Goal: Book appointment/travel/reservation

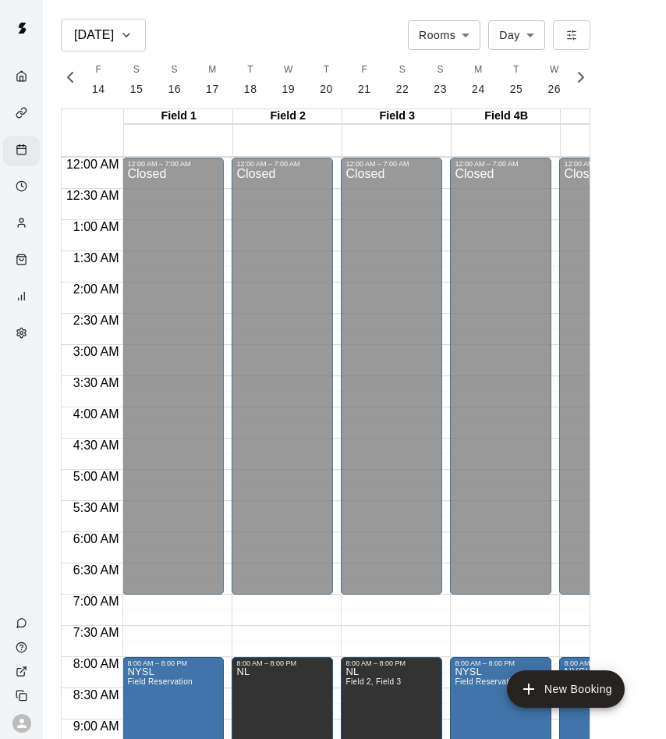
scroll to position [346, 0]
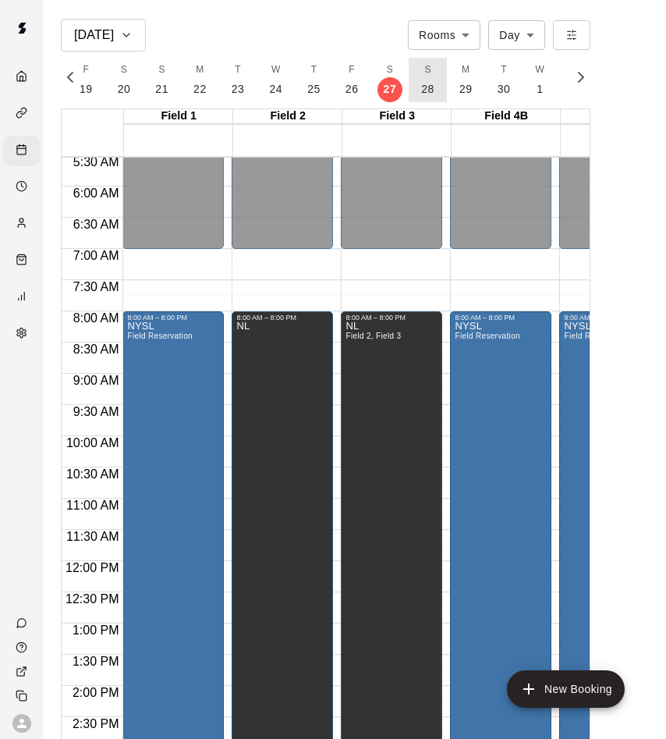
click at [421, 84] on p "28" at bounding box center [427, 89] width 13 height 16
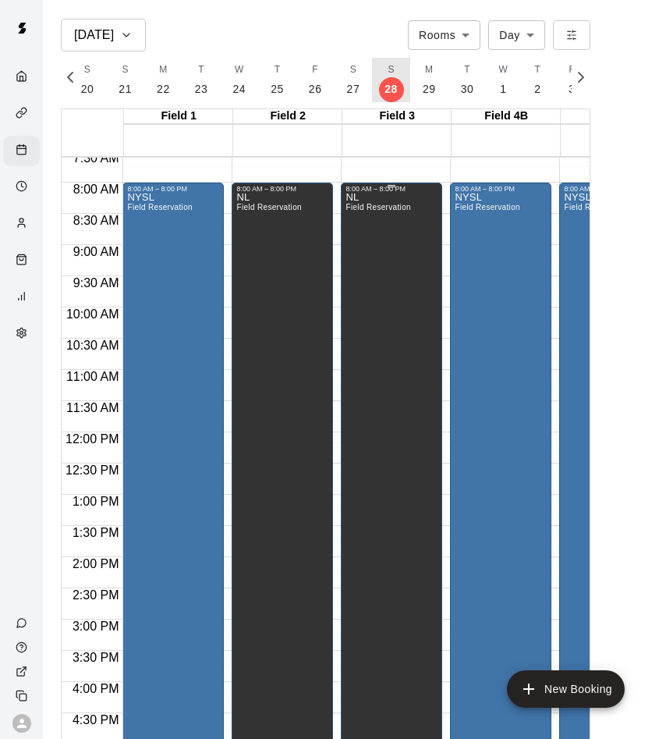
scroll to position [461, 0]
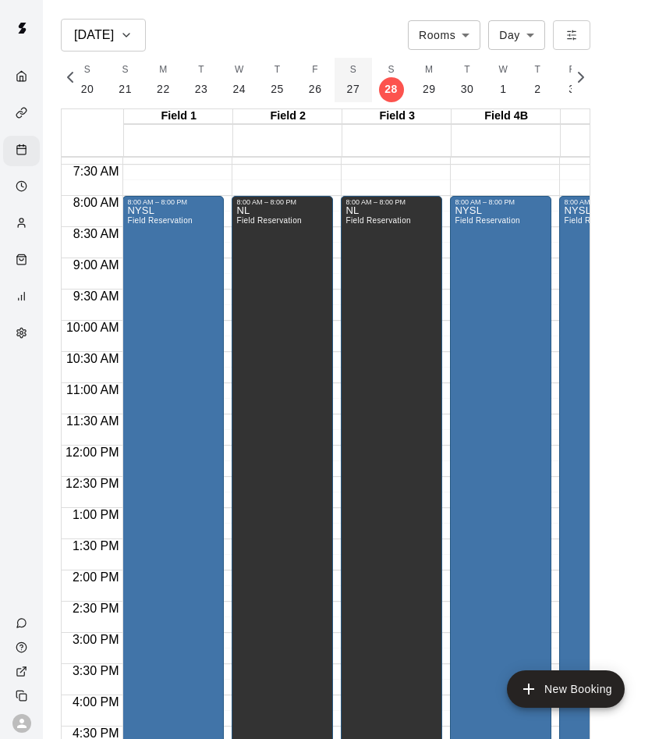
click at [350, 76] on span "S" at bounding box center [353, 70] width 6 height 16
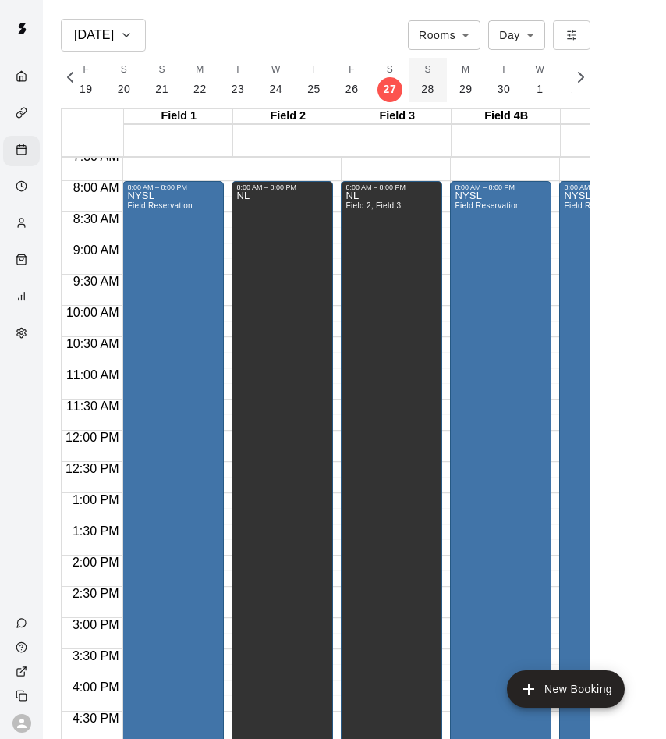
click at [434, 77] on button "S 28" at bounding box center [428, 80] width 38 height 44
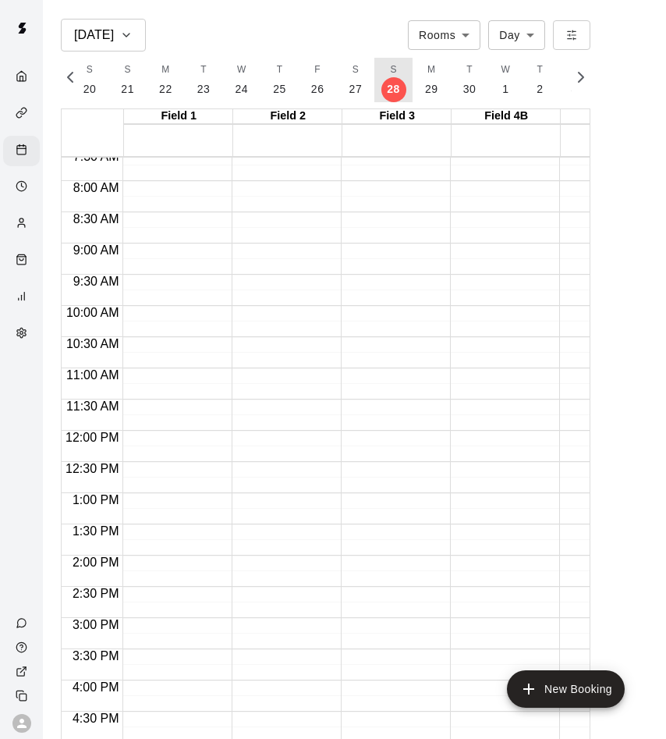
scroll to position [0, 7035]
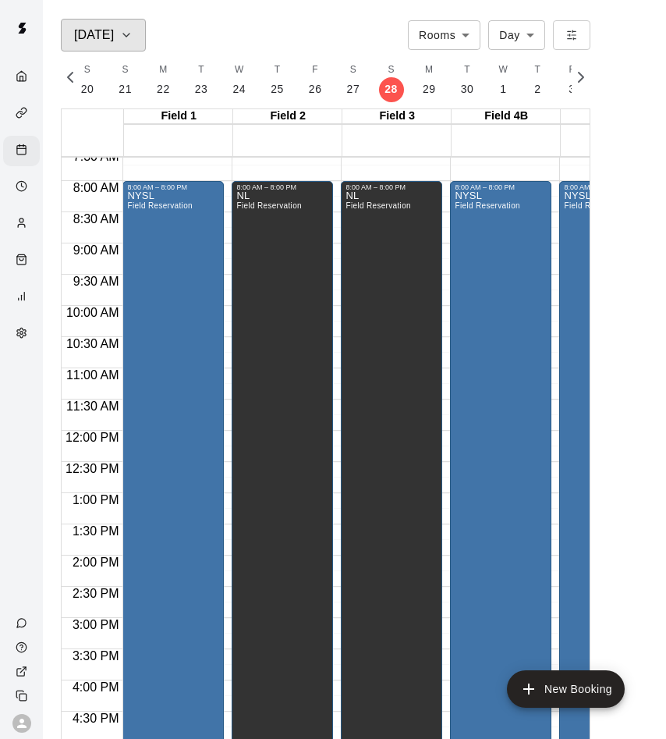
click at [88, 27] on h6 "[DATE]" at bounding box center [94, 35] width 40 height 22
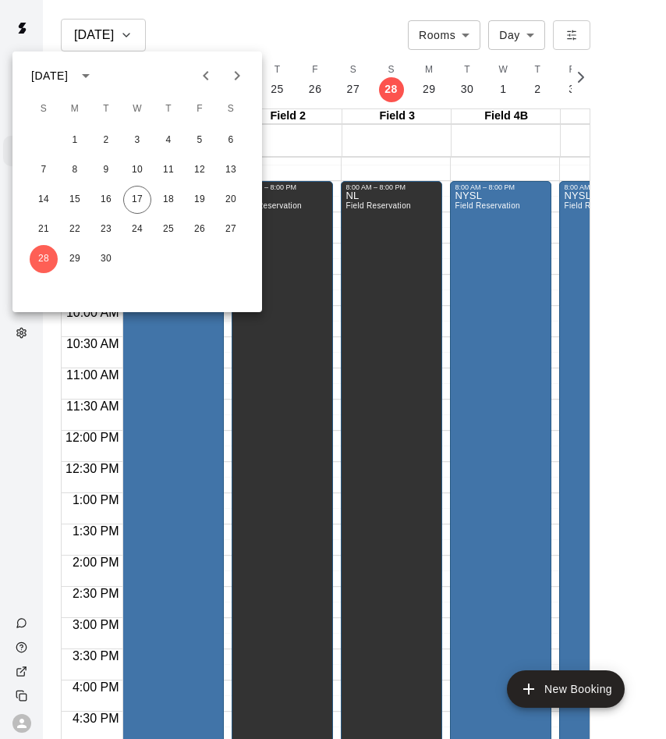
click at [99, 62] on div "[DATE]" at bounding box center [65, 75] width 68 height 27
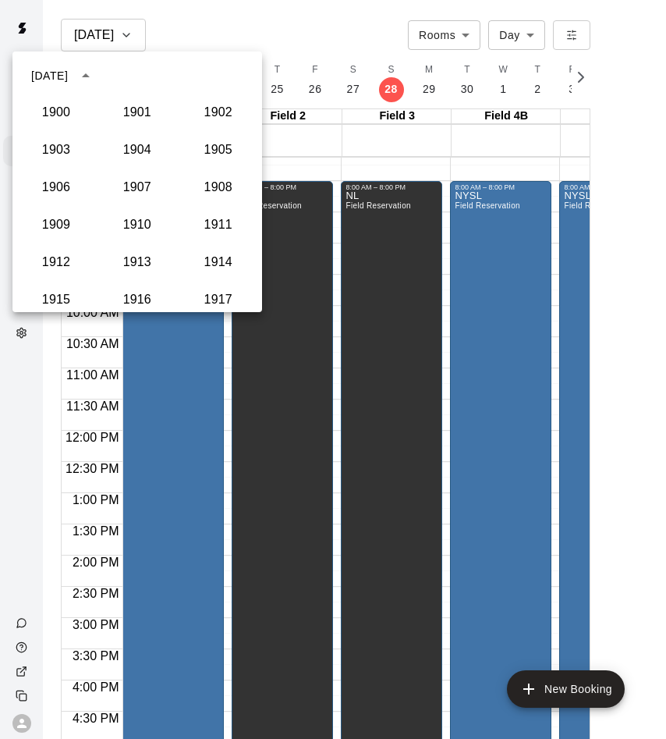
scroll to position [1445, 0]
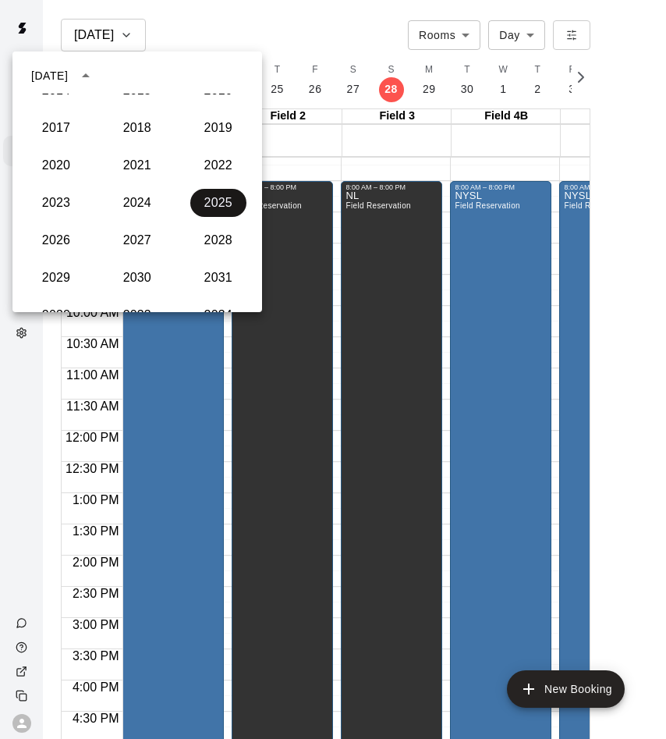
click at [209, 205] on button "2025" at bounding box center [218, 203] width 56 height 28
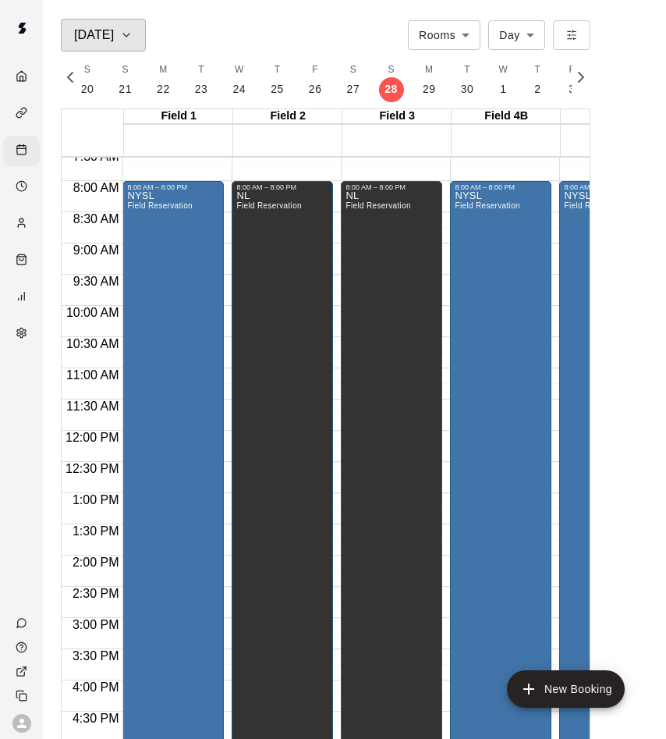
click at [108, 48] on button "[DATE]" at bounding box center [103, 35] width 85 height 33
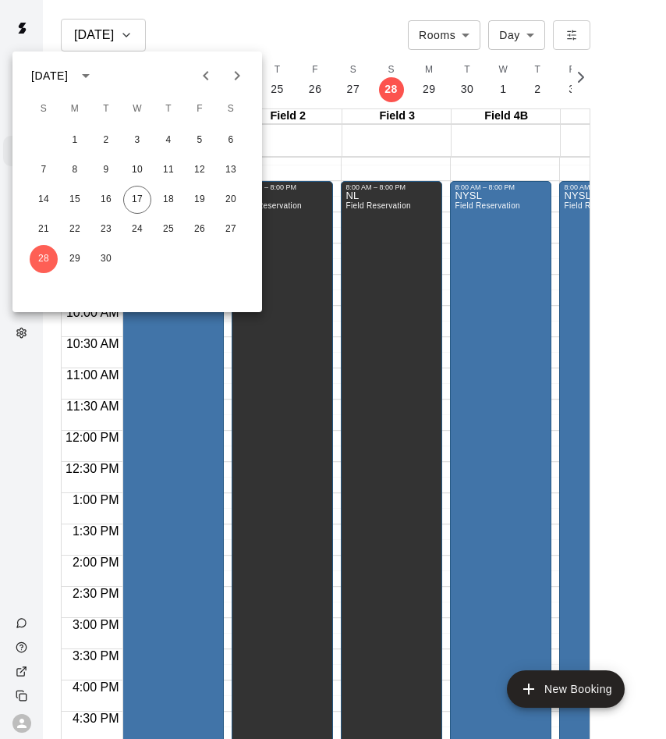
click at [240, 77] on icon "Next month" at bounding box center [237, 75] width 19 height 19
click at [214, 165] on div "5 6 7 8 9 10 11" at bounding box center [137, 170] width 250 height 28
click at [222, 165] on button "11" at bounding box center [231, 170] width 28 height 28
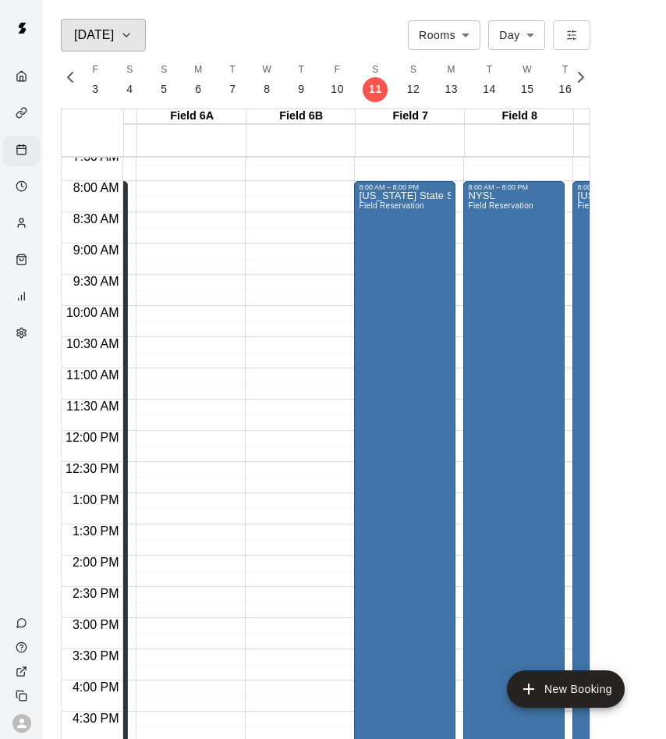
scroll to position [0, 0]
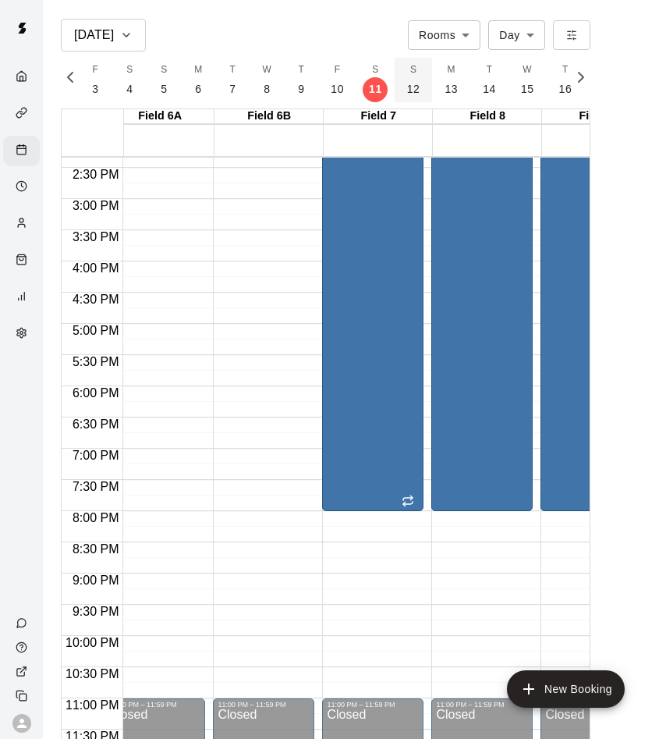
click at [407, 88] on p "12" at bounding box center [413, 89] width 13 height 16
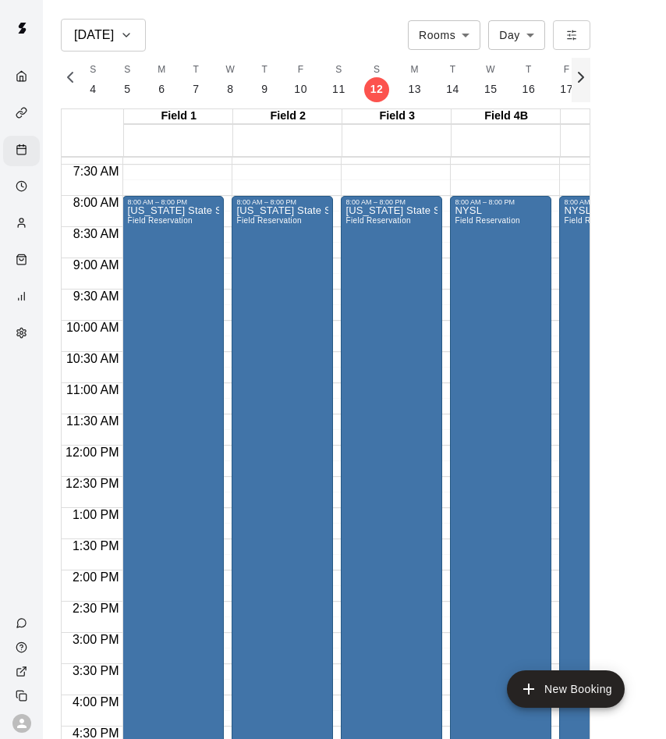
click at [574, 81] on icon "button" at bounding box center [581, 77] width 19 height 19
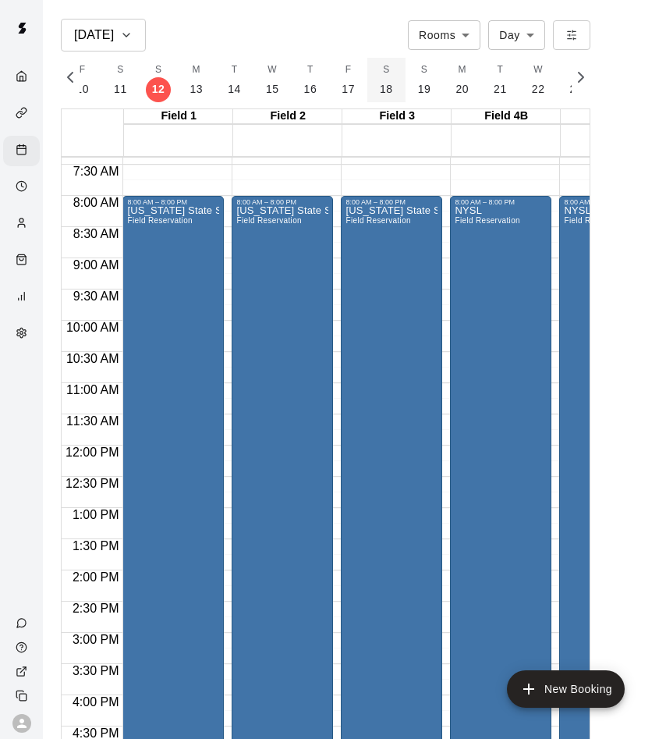
click at [395, 76] on button "S 18" at bounding box center [387, 80] width 38 height 44
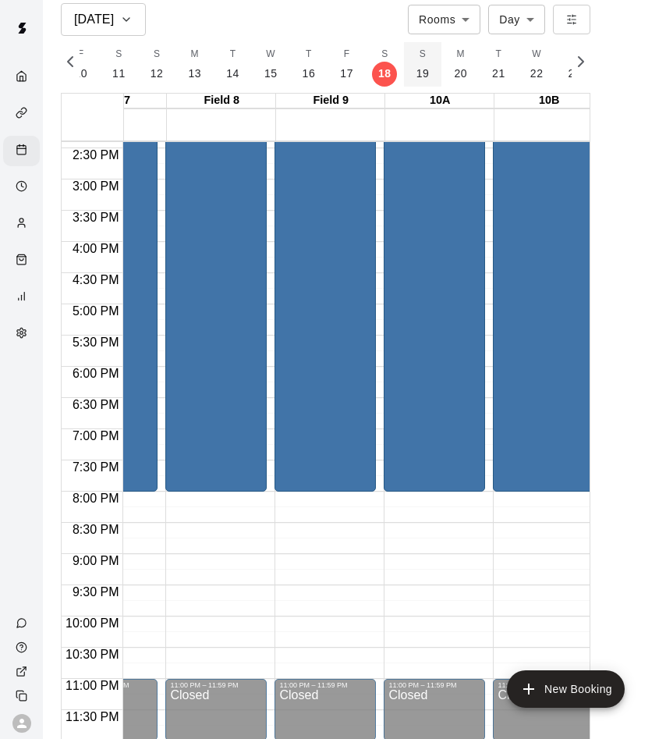
click at [419, 44] on button "S 19" at bounding box center [423, 64] width 38 height 44
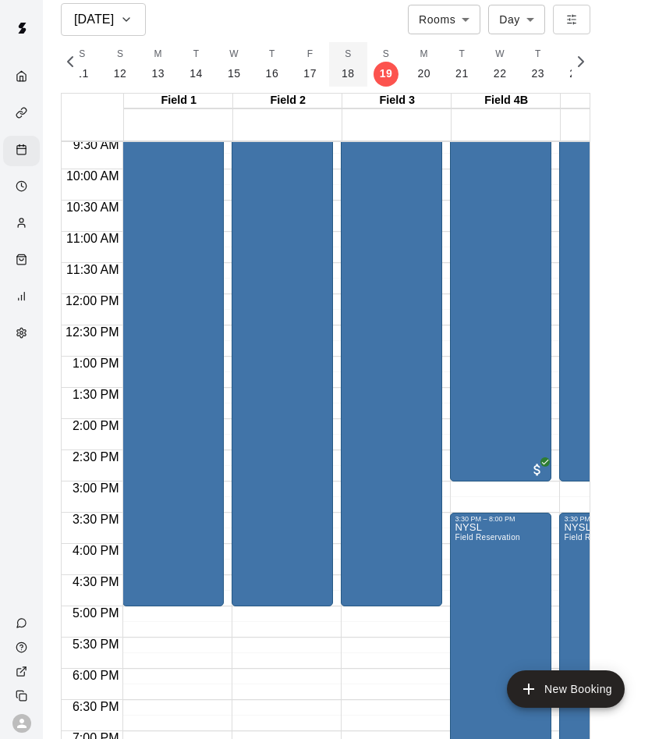
click at [342, 66] on p "18" at bounding box center [348, 74] width 13 height 16
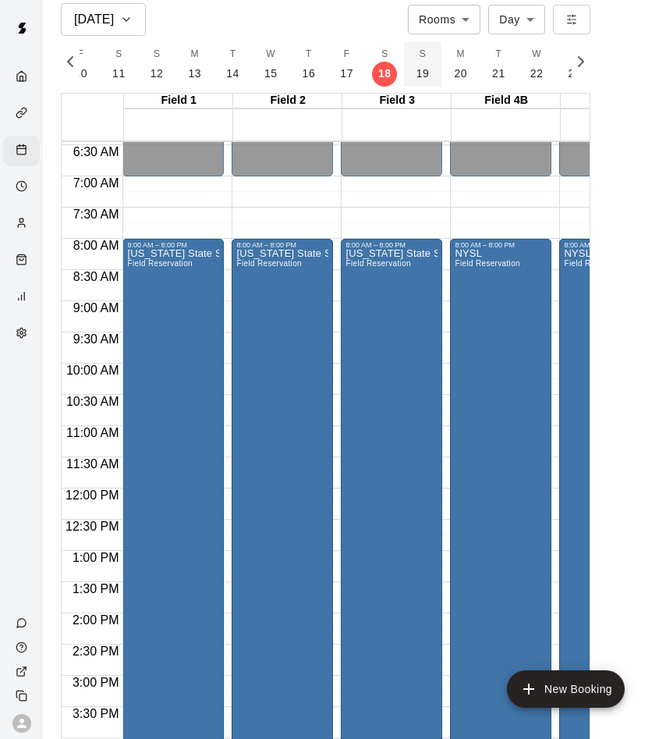
click at [410, 62] on button "S 19" at bounding box center [423, 64] width 38 height 44
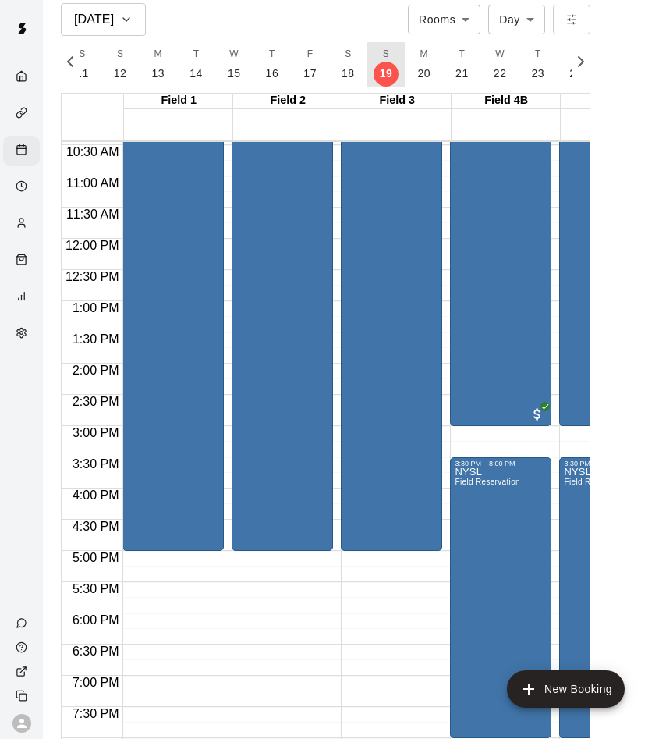
scroll to position [685, 0]
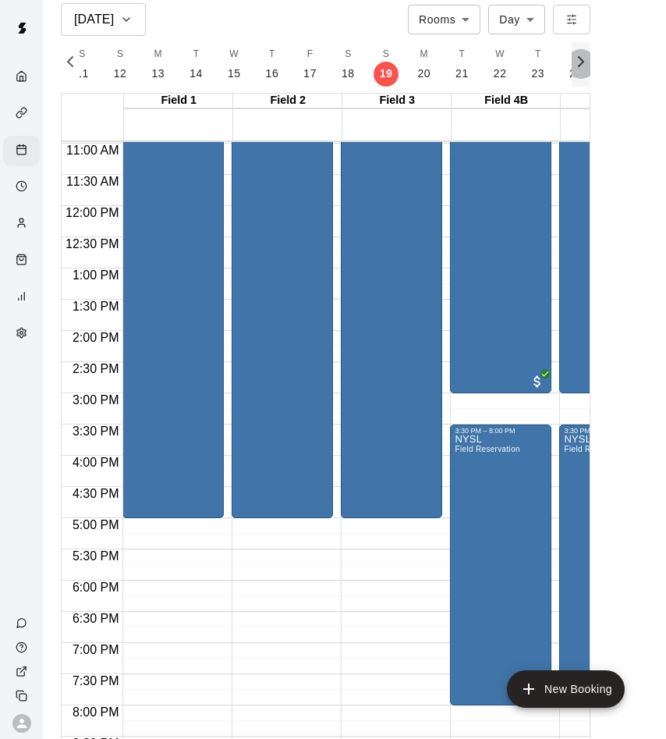
click at [579, 65] on icon "button" at bounding box center [581, 61] width 5 height 9
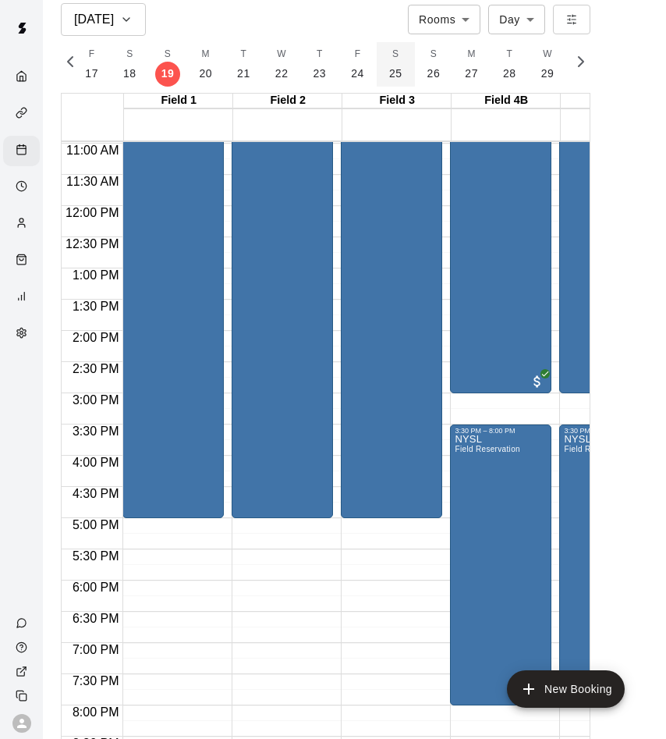
click at [397, 62] on button "S 25" at bounding box center [396, 64] width 38 height 44
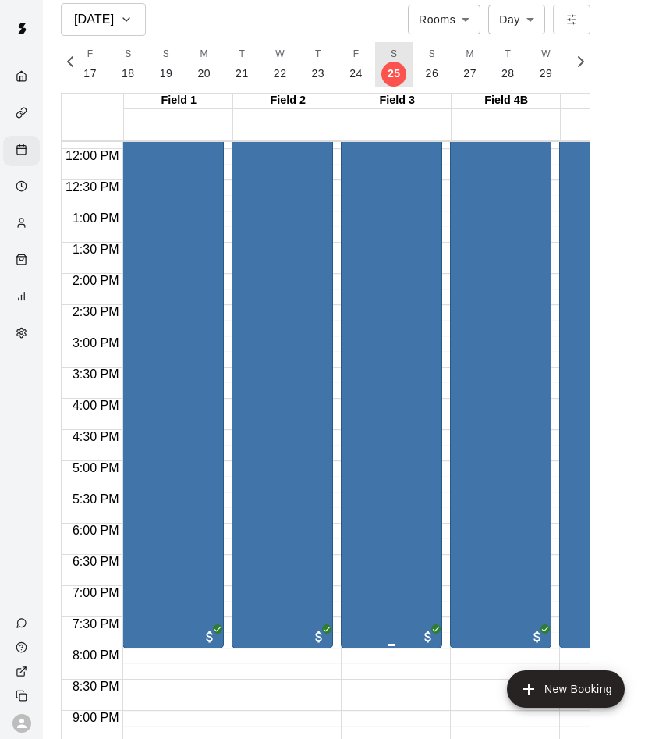
scroll to position [769, 0]
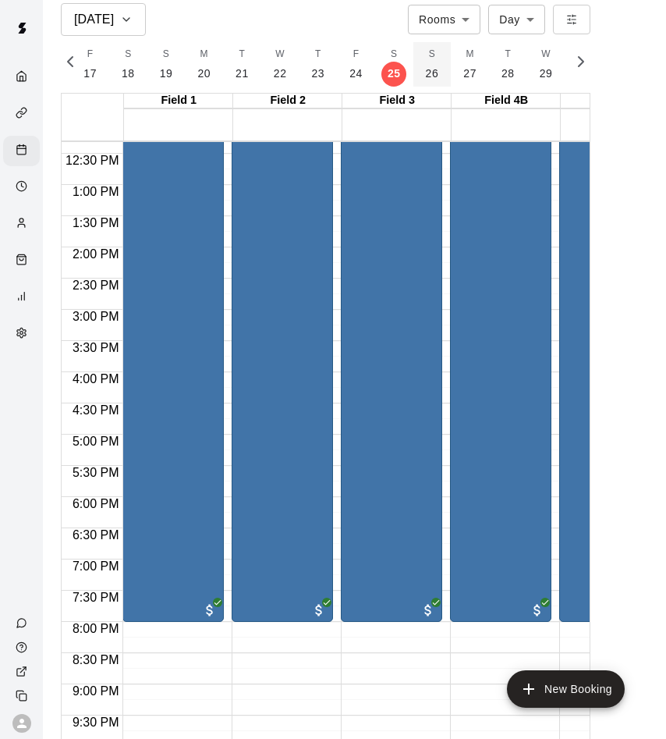
click at [419, 52] on button "S 26" at bounding box center [433, 64] width 38 height 44
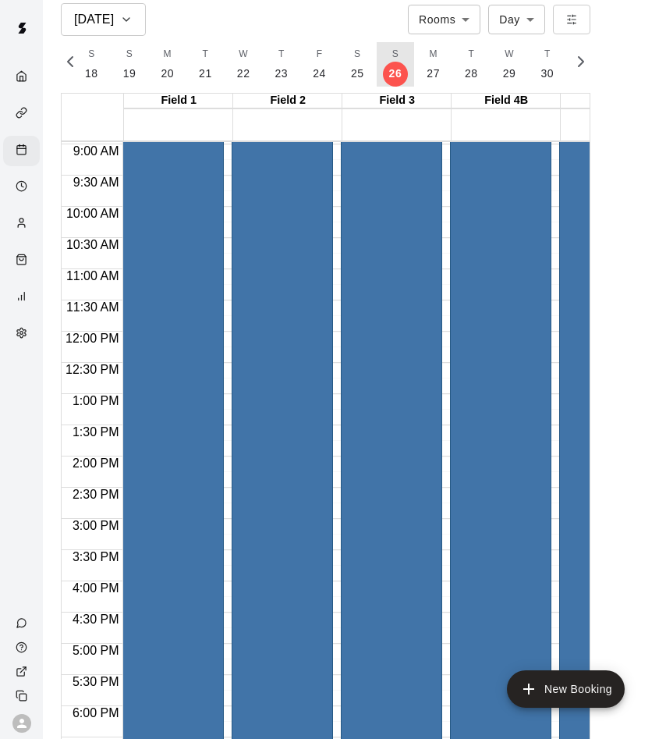
scroll to position [559, 0]
click at [585, 58] on icon "button" at bounding box center [581, 61] width 19 height 19
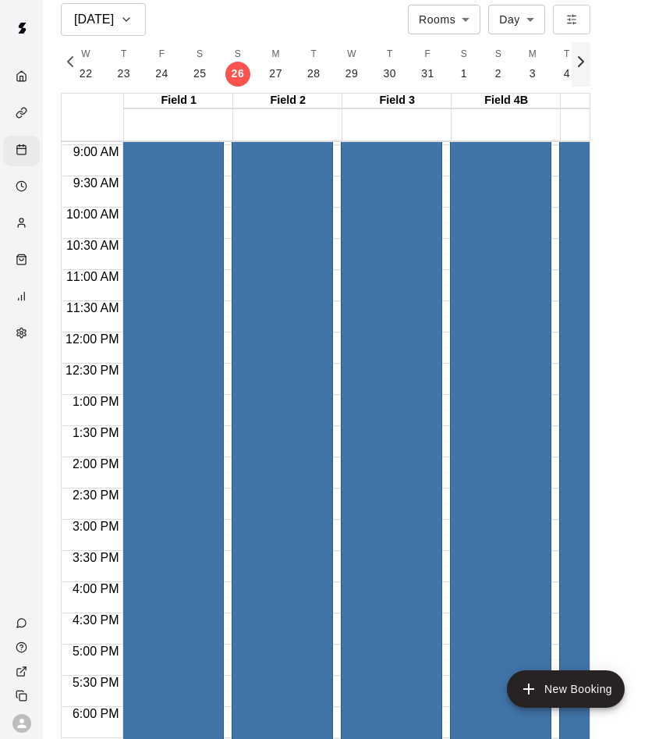
scroll to position [0, 8280]
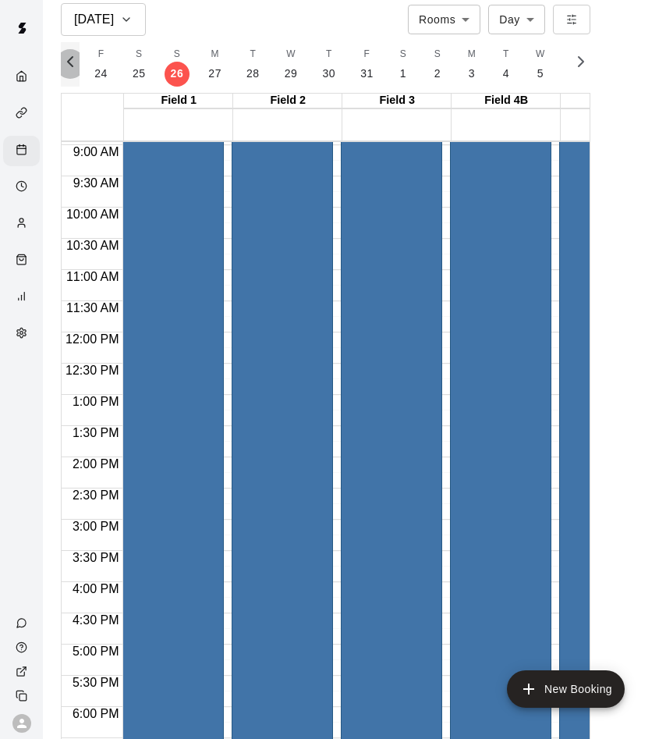
click at [64, 62] on icon "button" at bounding box center [70, 61] width 19 height 19
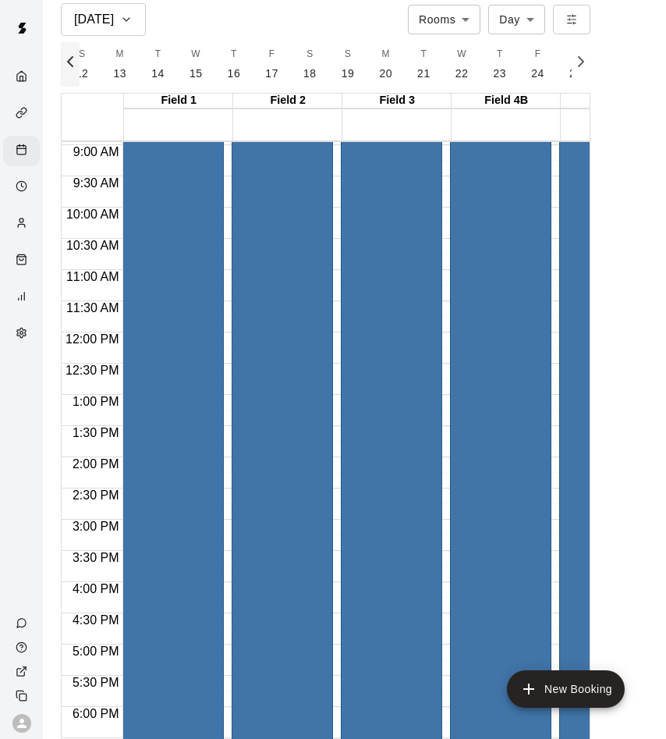
click at [64, 62] on icon "button" at bounding box center [70, 61] width 19 height 19
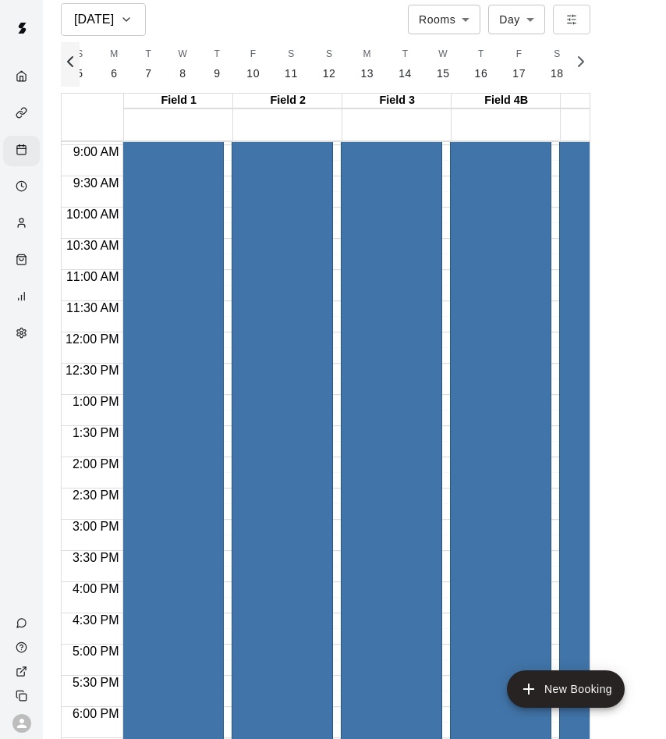
scroll to position [0, 7406]
click at [253, 67] on button "S 5" at bounding box center [269, 64] width 34 height 44
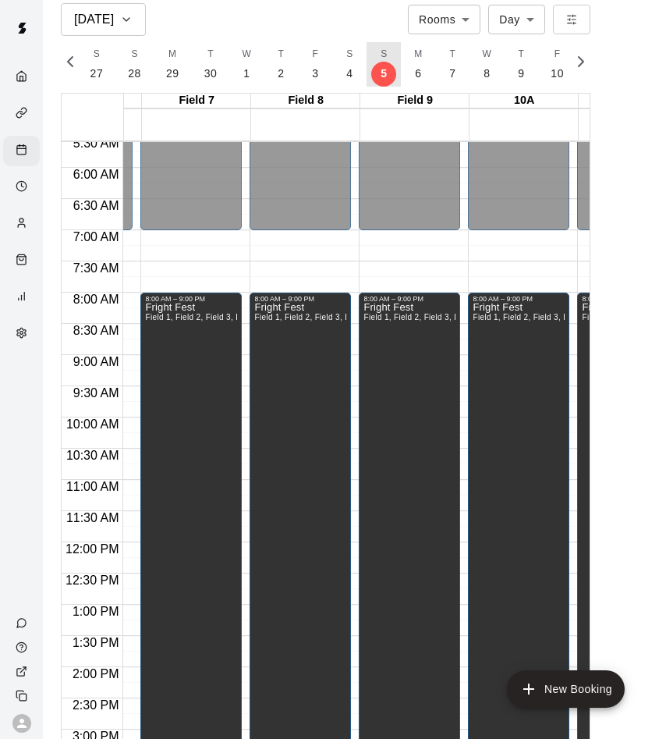
scroll to position [0, 983]
